Goal: Navigation & Orientation: Find specific page/section

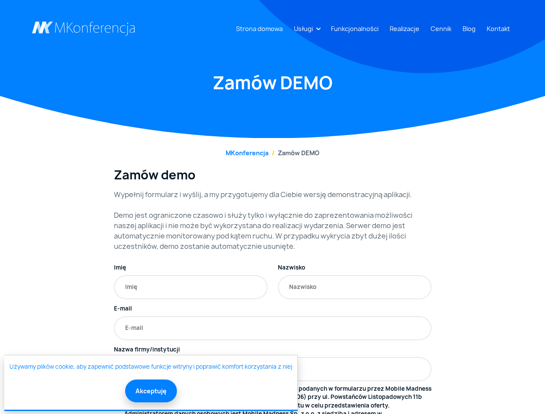
click at [305, 28] on link "Usługi" at bounding box center [304, 29] width 26 height 16
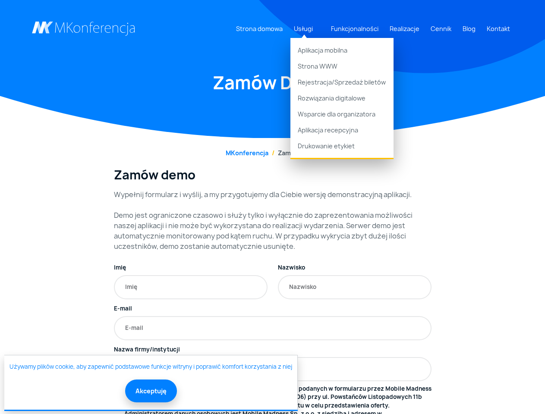
click at [150, 391] on button "Akceptuję" at bounding box center [151, 391] width 52 height 23
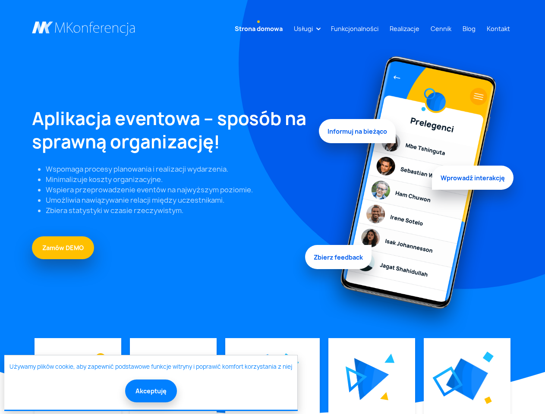
click at [305, 28] on link "Usługi" at bounding box center [304, 29] width 26 height 16
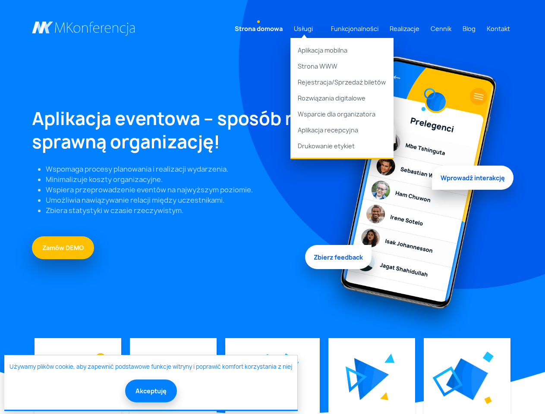
click at [371, 379] on img at bounding box center [371, 379] width 35 height 42
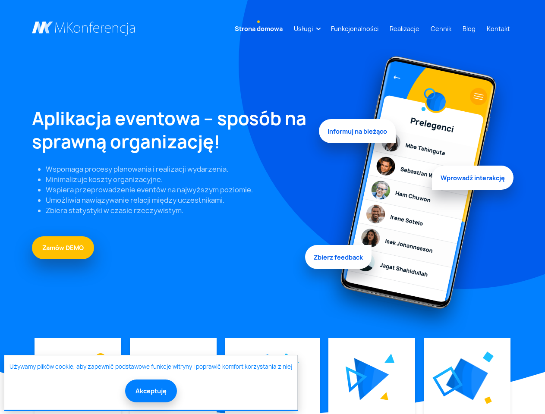
click at [467, 379] on img at bounding box center [467, 380] width 42 height 42
click at [150, 391] on button "Akceptuję" at bounding box center [151, 391] width 52 height 23
